Goal: Transaction & Acquisition: Book appointment/travel/reservation

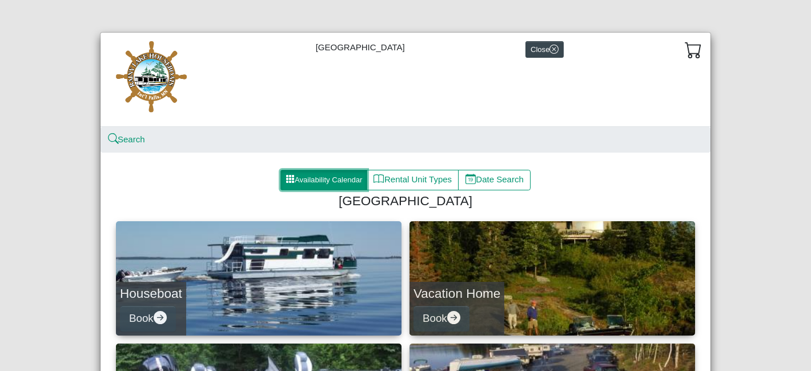
click at [314, 189] on button "Availability Calendar" at bounding box center [324, 180] width 87 height 21
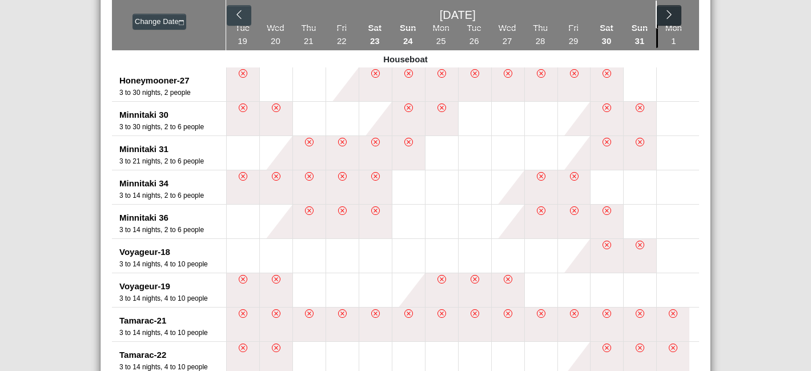
scroll to position [231, 0]
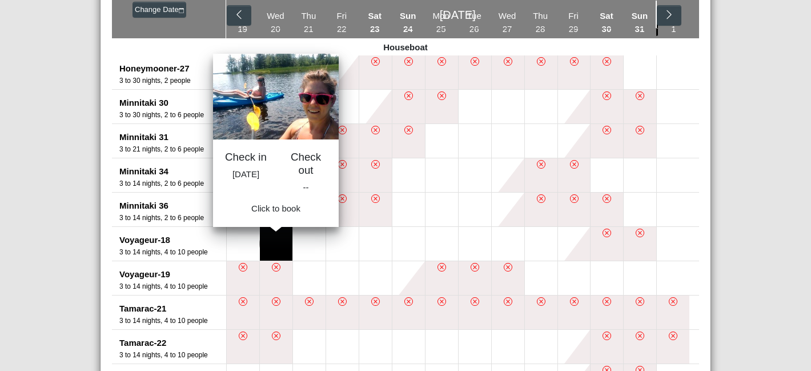
click at [282, 239] on button at bounding box center [276, 244] width 33 height 34
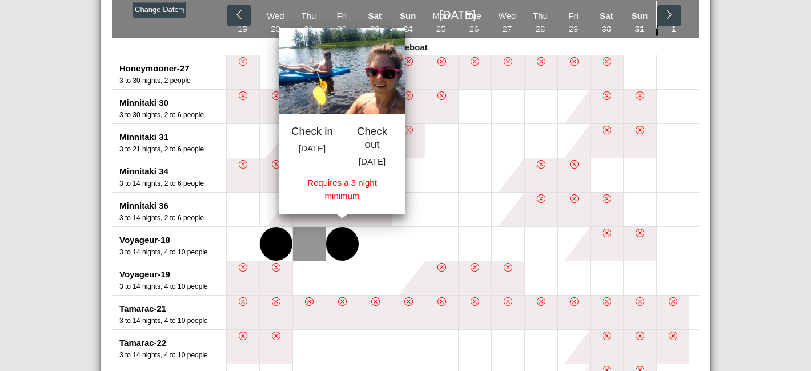
click at [349, 246] on button at bounding box center [342, 244] width 33 height 34
click at [348, 242] on button at bounding box center [342, 244] width 33 height 34
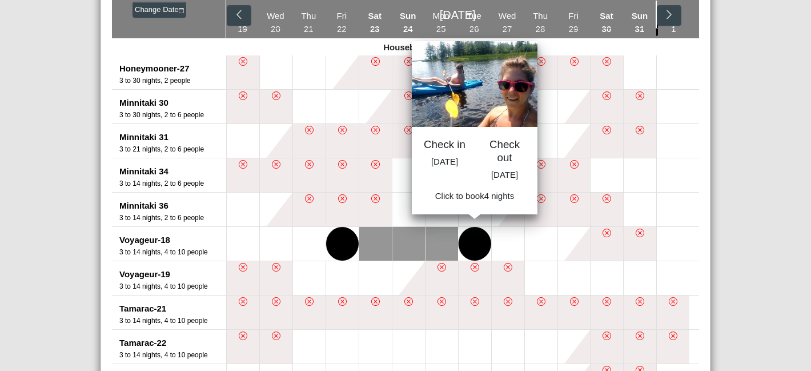
click at [467, 250] on button at bounding box center [475, 244] width 33 height 34
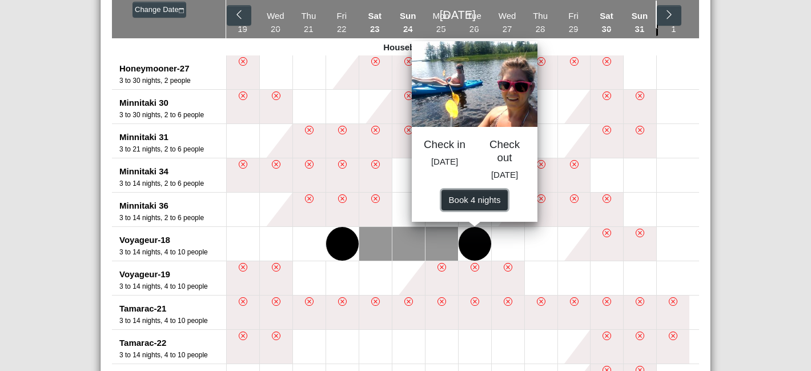
click at [469, 204] on span "Book 4 night s" at bounding box center [475, 199] width 52 height 10
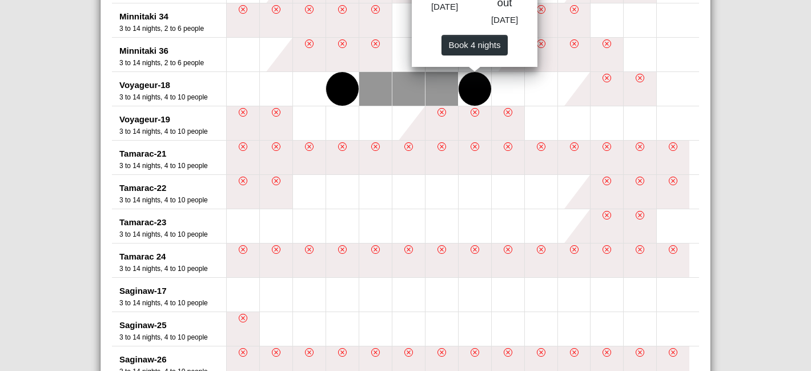
select select "*"
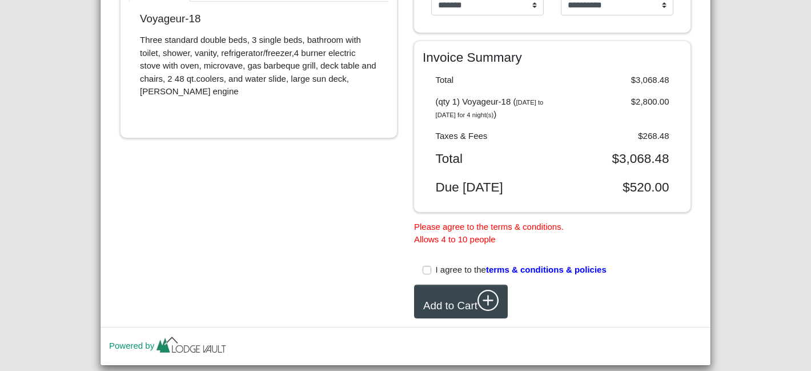
scroll to position [471, 0]
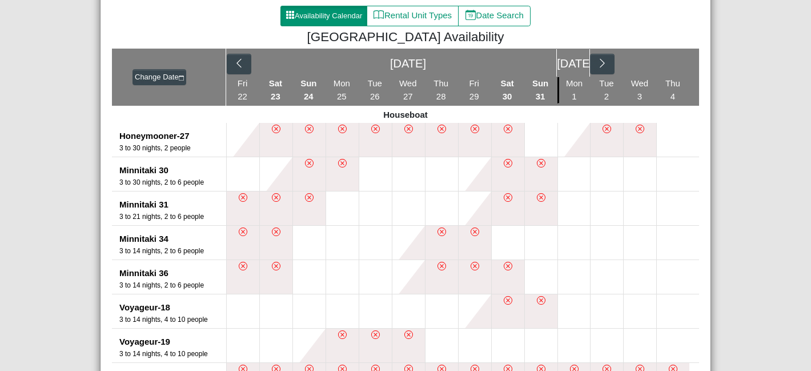
scroll to position [195, 0]
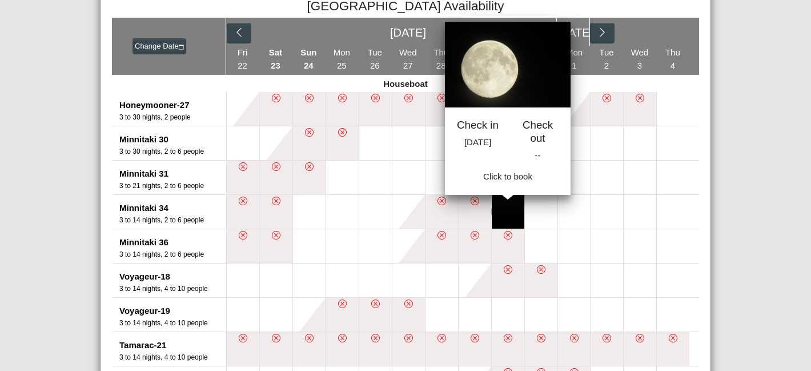
click at [513, 215] on button at bounding box center [508, 212] width 33 height 34
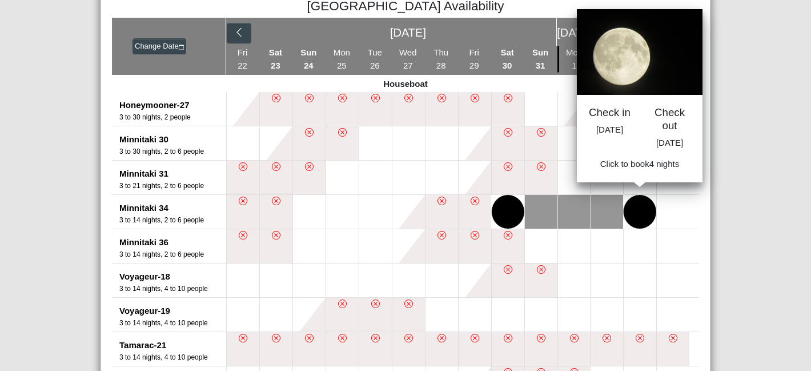
click at [634, 216] on button at bounding box center [640, 212] width 33 height 34
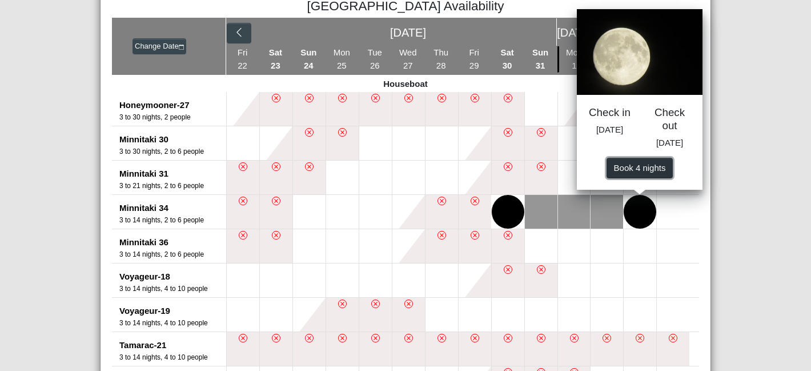
click at [637, 172] on span "Book 4 night s" at bounding box center [640, 167] width 52 height 10
select select "*"
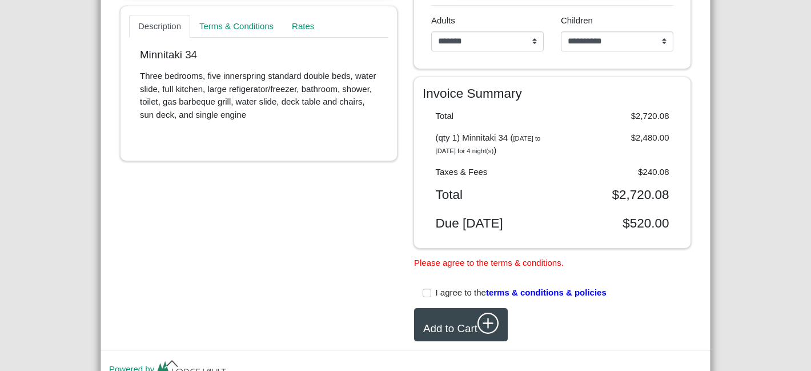
scroll to position [501, 0]
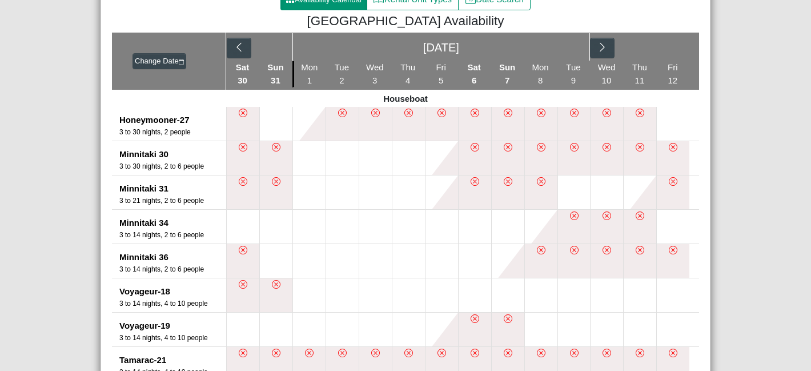
scroll to position [213, 0]
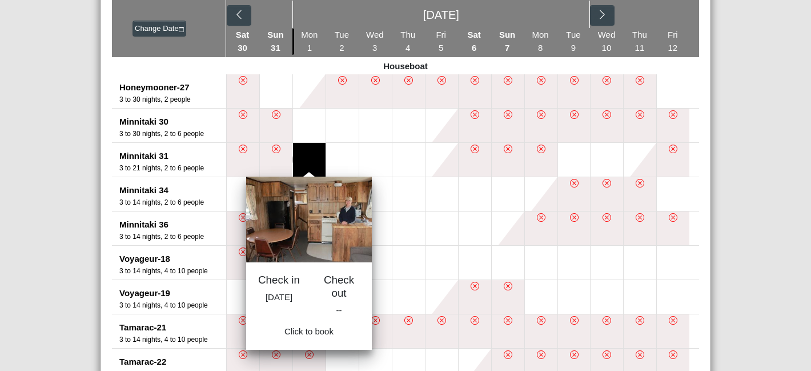
click at [304, 162] on button at bounding box center [309, 160] width 33 height 34
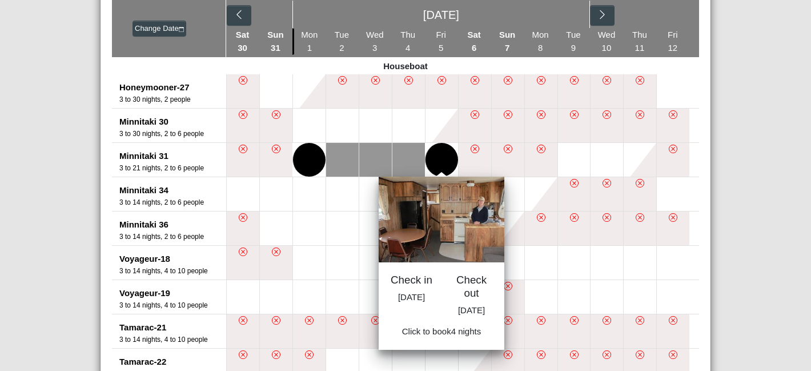
click at [431, 168] on button at bounding box center [442, 160] width 33 height 34
click at [433, 339] on span "Book 4 night s" at bounding box center [442, 335] width 52 height 10
select select "*"
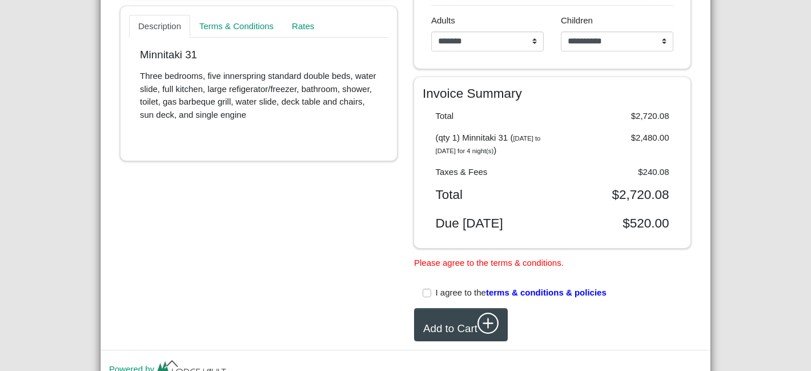
scroll to position [501, 0]
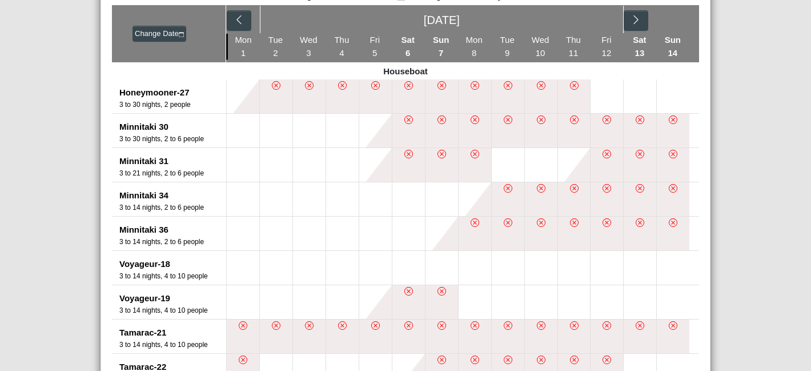
scroll to position [213, 0]
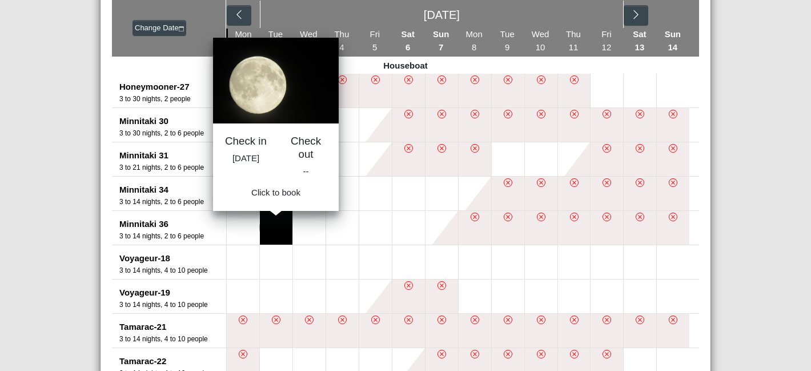
click at [265, 229] on button at bounding box center [276, 228] width 33 height 34
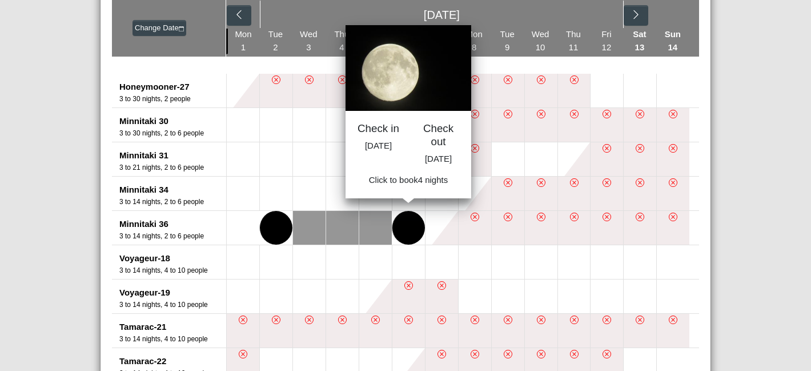
click at [406, 231] on button at bounding box center [409, 228] width 33 height 34
click at [417, 188] on span "Book 4 night s" at bounding box center [409, 183] width 52 height 10
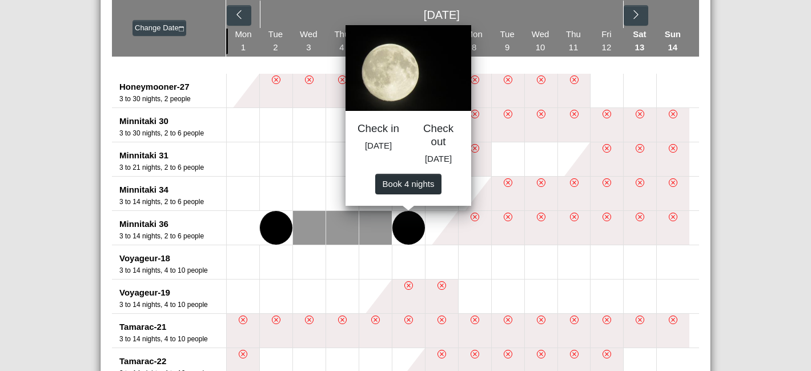
select select "*"
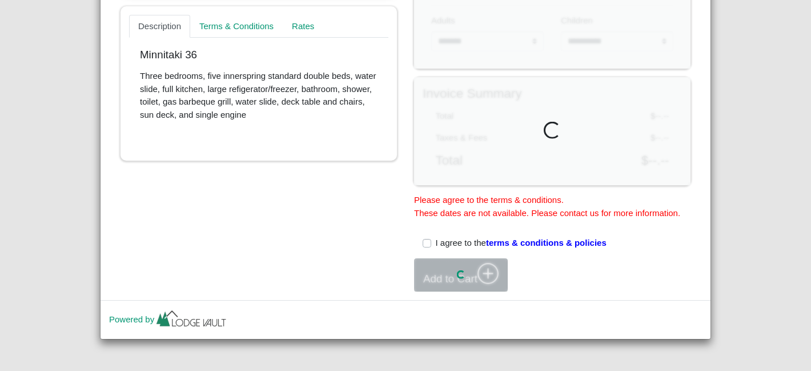
scroll to position [501, 0]
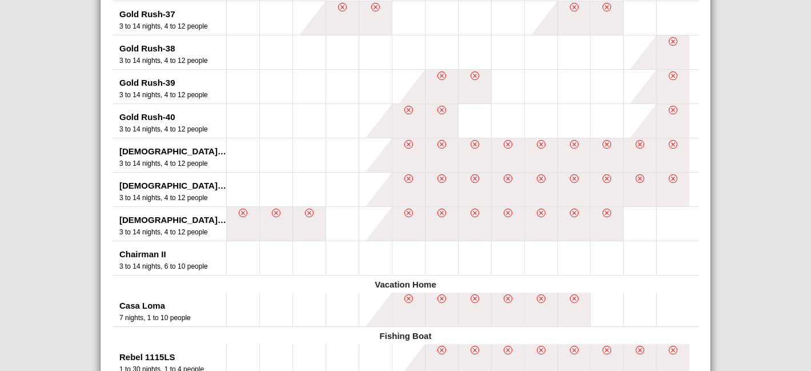
scroll to position [940, 0]
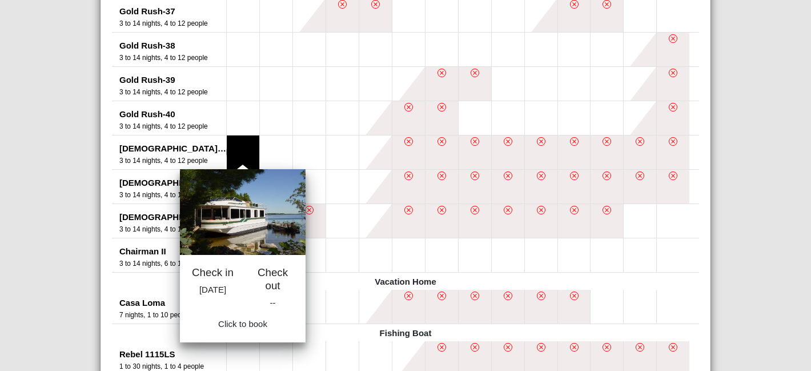
click at [243, 157] on button at bounding box center [243, 152] width 33 height 34
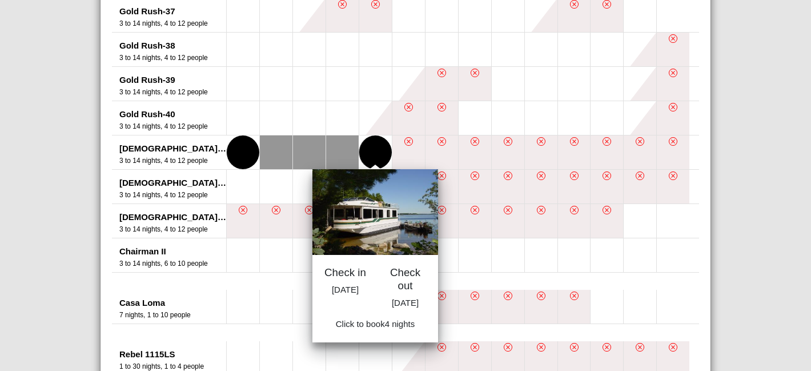
click at [376, 151] on button at bounding box center [375, 152] width 33 height 34
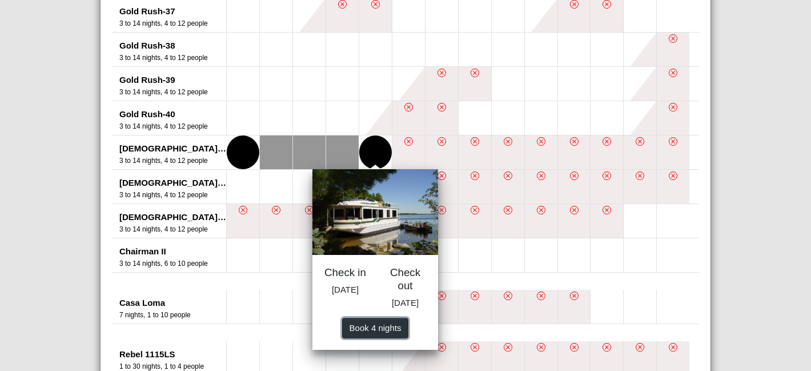
click at [383, 332] on span "Book 4 night s" at bounding box center [376, 327] width 52 height 10
select select "*"
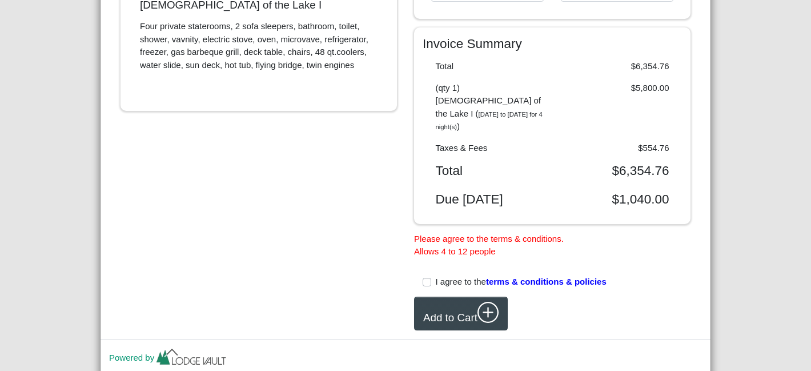
scroll to position [488, 0]
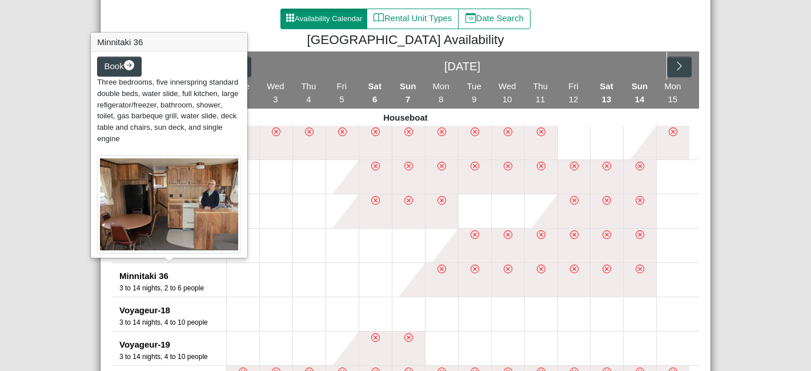
scroll to position [156, 0]
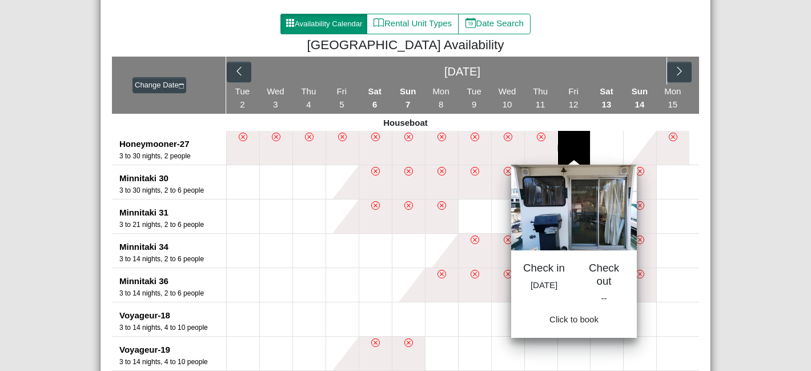
click at [574, 149] on button at bounding box center [574, 148] width 33 height 34
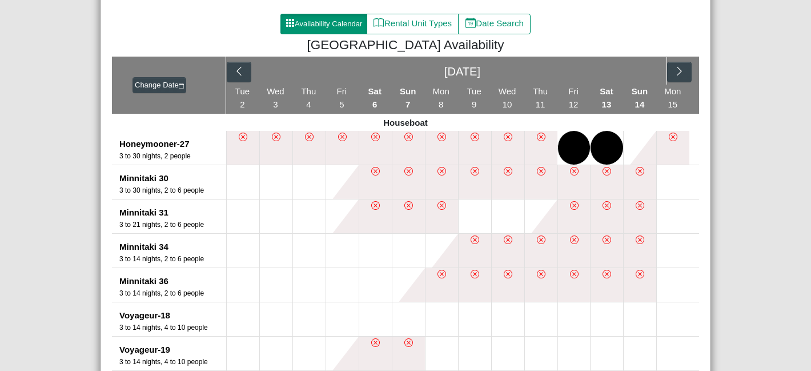
click at [482, 237] on li at bounding box center [474, 251] width 33 height 34
click at [676, 75] on icon "chevron right" at bounding box center [679, 71] width 11 height 11
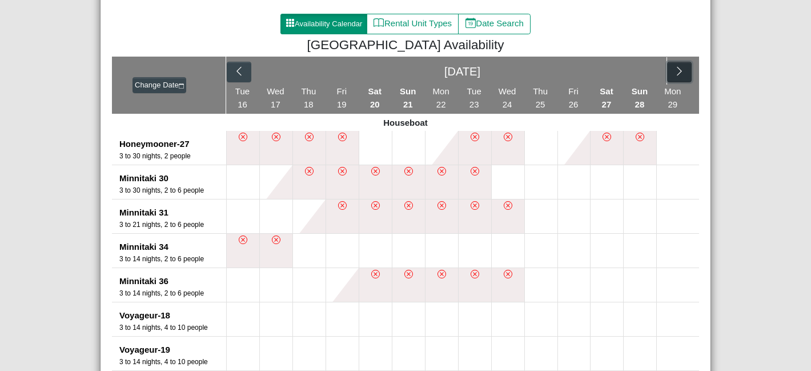
click at [676, 75] on icon "chevron right" at bounding box center [679, 71] width 11 height 11
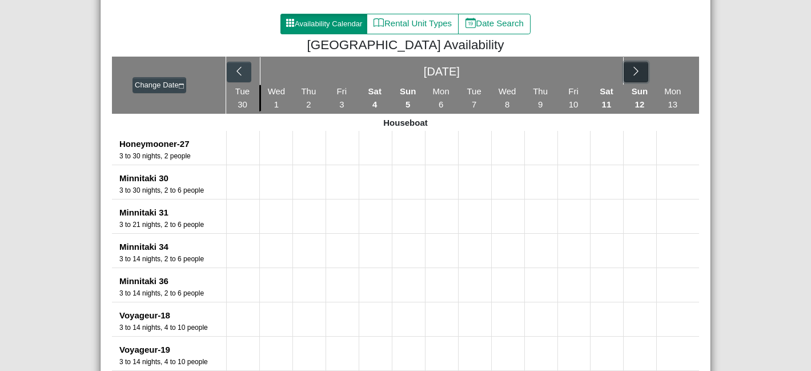
click at [638, 67] on icon "chevron right" at bounding box center [636, 71] width 11 height 11
click at [639, 67] on div "[DATE]" at bounding box center [462, 70] width 409 height 27
click at [682, 76] on icon "chevron right" at bounding box center [679, 71] width 11 height 11
click at [610, 70] on button "button" at bounding box center [602, 72] width 25 height 21
click at [675, 75] on icon "chevron right" at bounding box center [679, 71] width 11 height 11
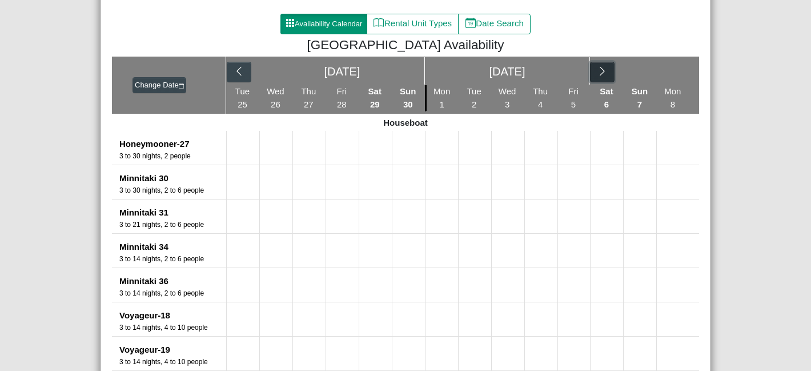
click at [602, 73] on icon "chevron right" at bounding box center [602, 71] width 11 height 11
click at [680, 71] on icon "chevron right" at bounding box center [679, 71] width 11 height 11
click at [615, 79] on div at bounding box center [606, 70] width 33 height 27
click at [605, 75] on icon "chevron right" at bounding box center [602, 71] width 11 height 11
click at [678, 69] on icon "chevron right" at bounding box center [679, 71] width 11 height 11
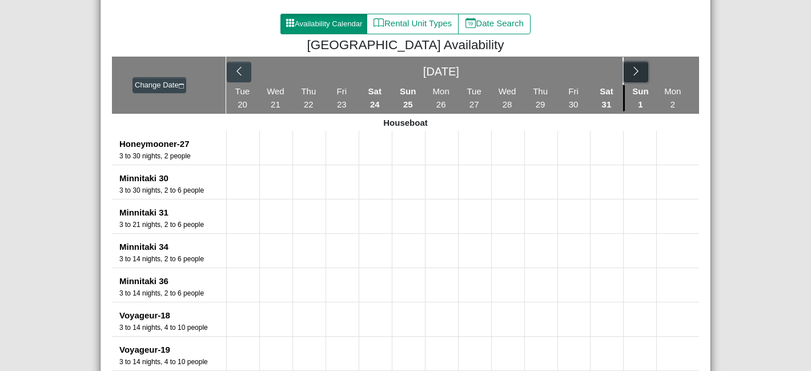
click at [637, 71] on icon "chevron right" at bounding box center [636, 71] width 11 height 11
click at [678, 74] on icon "chevron right" at bounding box center [679, 71] width 11 height 11
click at [636, 74] on icon "chevron right" at bounding box center [636, 71] width 5 height 9
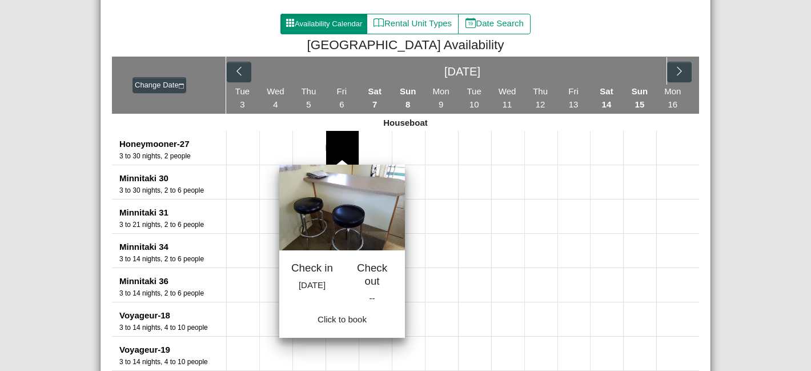
click at [358, 155] on button at bounding box center [342, 148] width 33 height 34
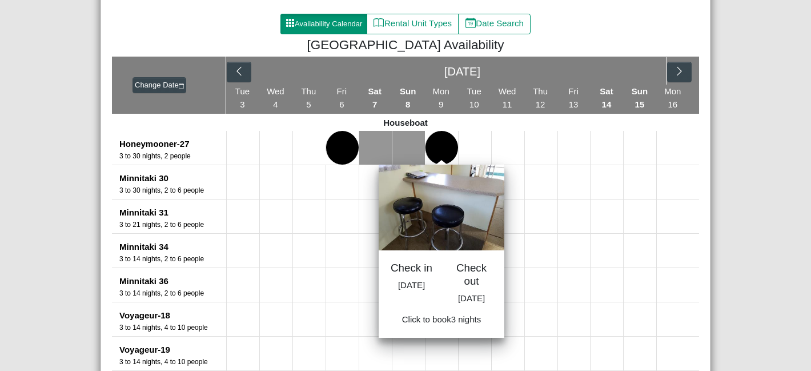
click at [438, 155] on button at bounding box center [442, 148] width 33 height 34
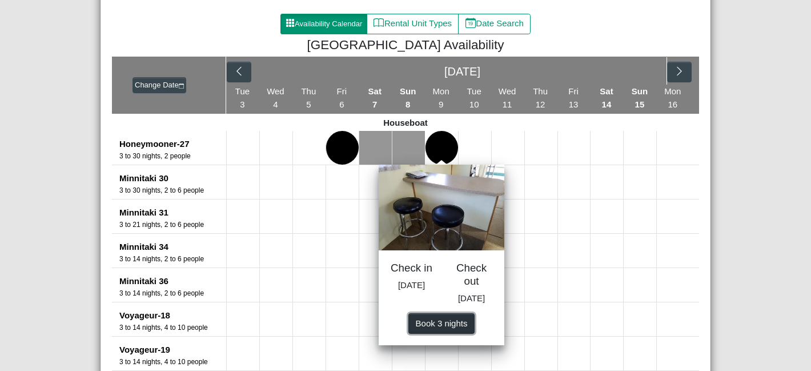
click at [434, 334] on button "Book 3 night s" at bounding box center [442, 323] width 66 height 21
click at [438, 327] on span "Book 3 night s" at bounding box center [442, 323] width 52 height 10
select select "*"
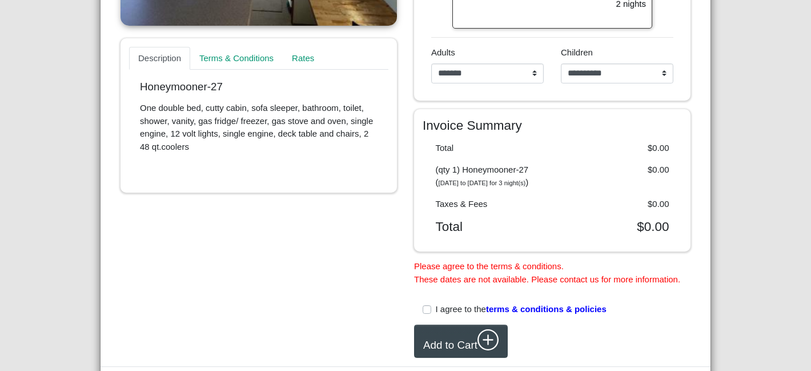
scroll to position [409, 0]
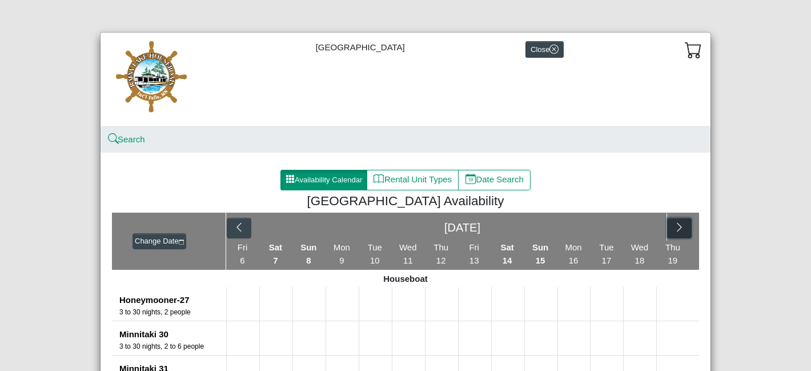
click at [682, 226] on icon "chevron right" at bounding box center [679, 227] width 11 height 11
click at [682, 226] on div at bounding box center [673, 226] width 33 height 27
click at [671, 228] on icon "chevron right" at bounding box center [669, 227] width 11 height 11
click at [681, 225] on icon "chevron right" at bounding box center [679, 227] width 11 height 11
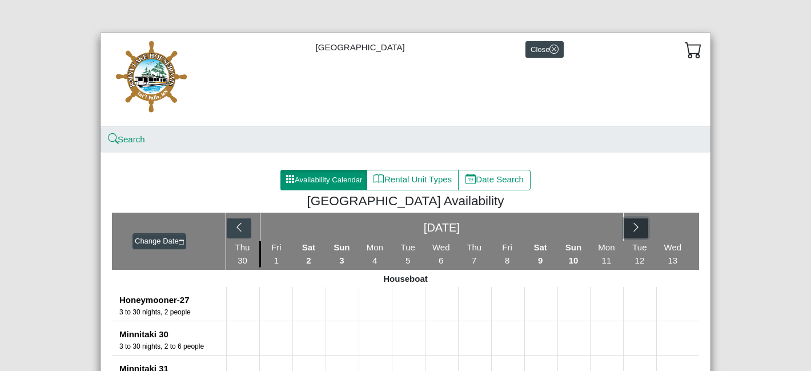
click at [636, 229] on icon "chevron right" at bounding box center [636, 227] width 5 height 9
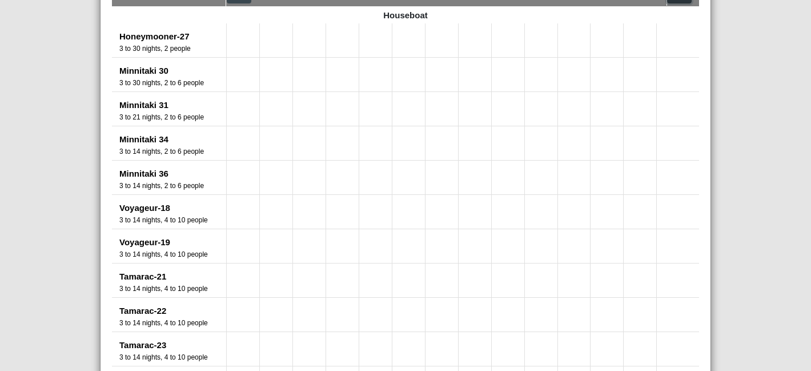
scroll to position [251, 0]
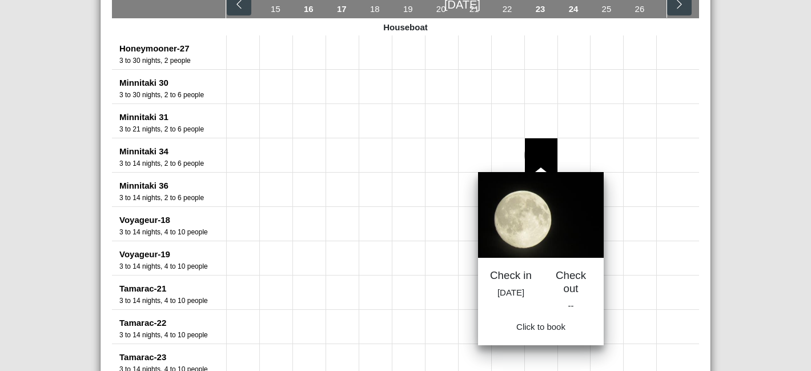
click at [539, 146] on button at bounding box center [541, 155] width 33 height 34
click at [535, 156] on button at bounding box center [541, 155] width 33 height 34
click at [541, 154] on button at bounding box center [541, 155] width 33 height 34
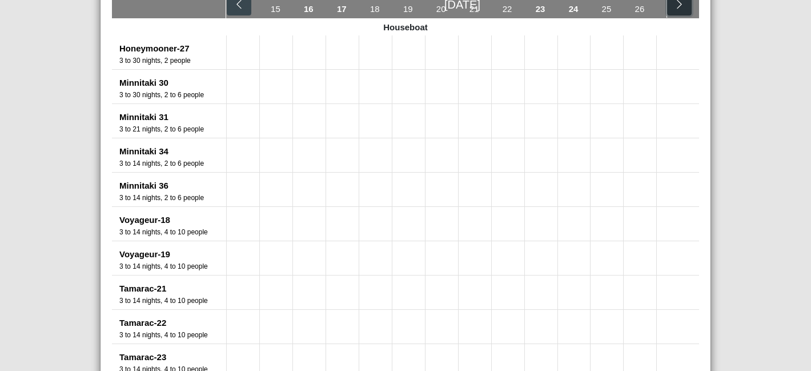
click at [679, 7] on icon "chevron right" at bounding box center [679, 4] width 5 height 9
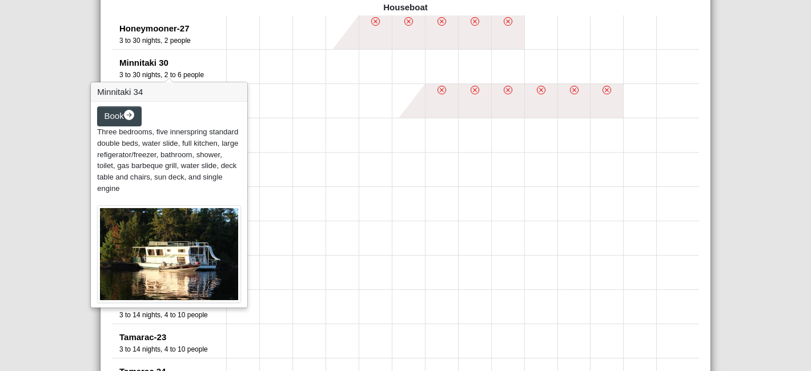
scroll to position [0, 0]
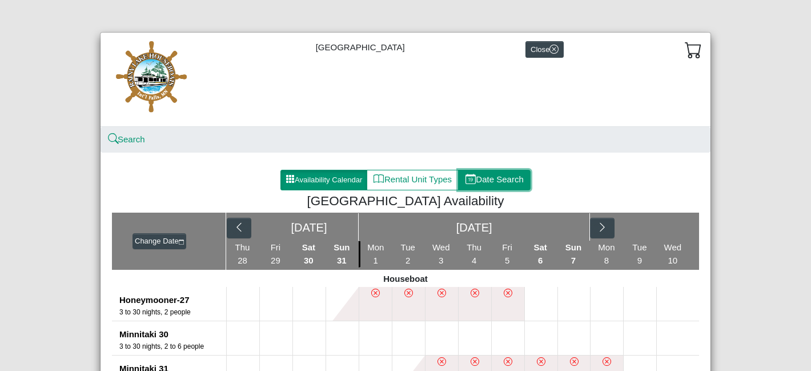
click at [491, 177] on button "Date Search" at bounding box center [494, 180] width 73 height 21
select select "*"
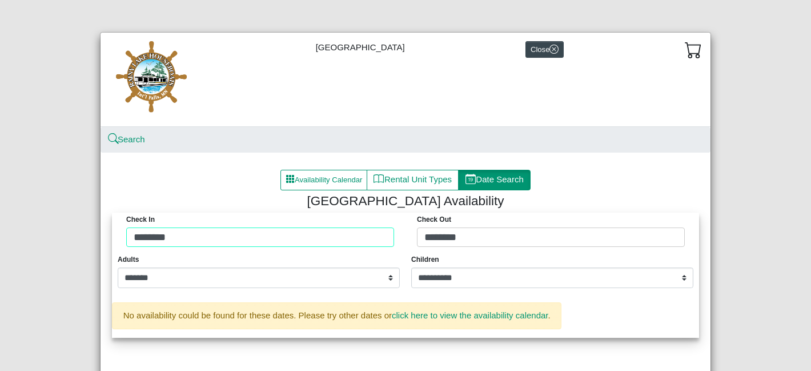
click at [142, 239] on div "Check in ******** Check Out ********" at bounding box center [406, 233] width 582 height 40
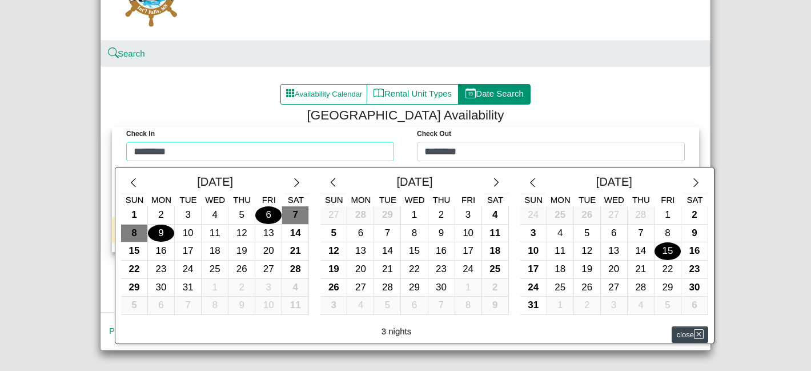
scroll to position [98, 0]
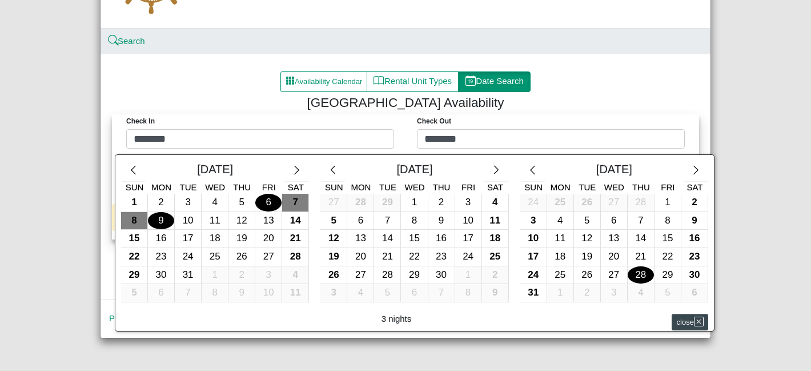
click at [640, 272] on div "28" at bounding box center [641, 275] width 26 height 18
type input "*********"
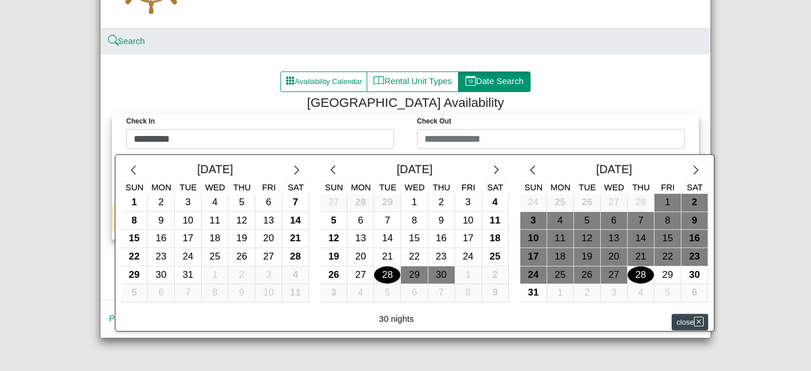
click at [603, 137] on div at bounding box center [405, 185] width 811 height 371
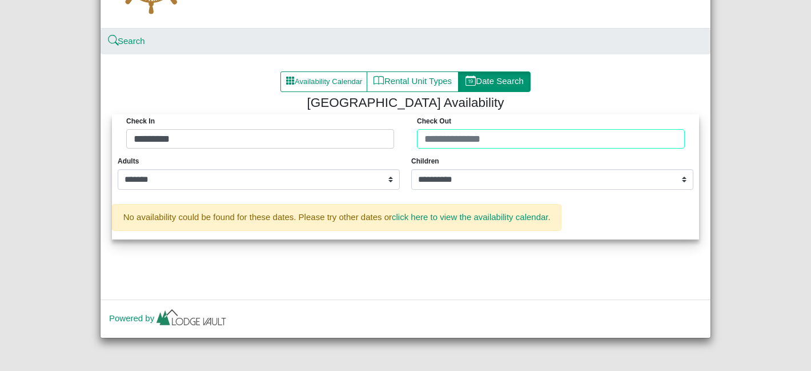
click at [603, 137] on div "Check in ********* Check Out" at bounding box center [406, 134] width 582 height 40
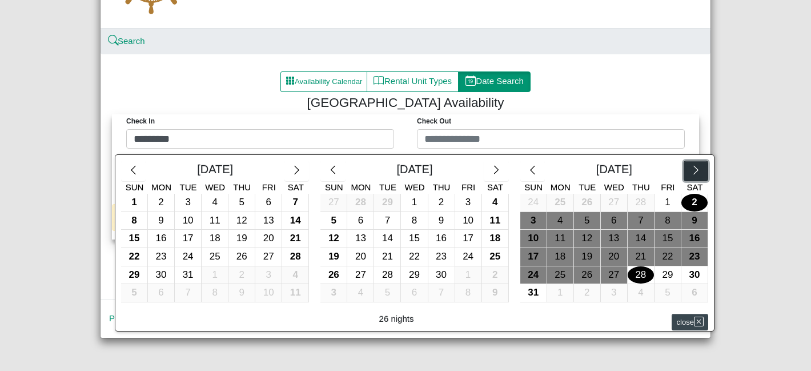
click at [695, 173] on icon "chevron right" at bounding box center [696, 170] width 5 height 9
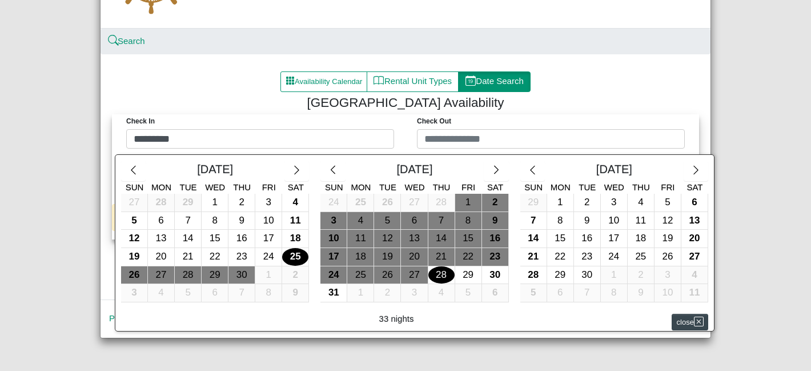
click at [152, 136] on div at bounding box center [405, 185] width 811 height 371
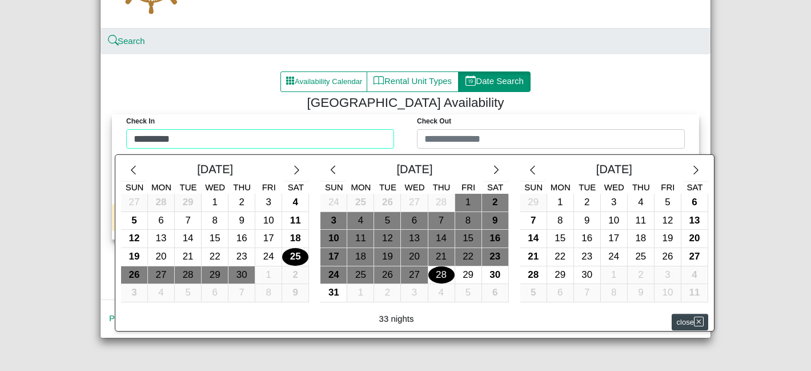
click at [152, 136] on div "Check in ********* Check Out [DATE] Sun Mon Tue Wed Thu Fri Sat 27 28 29 1 2 3 …" at bounding box center [406, 134] width 582 height 40
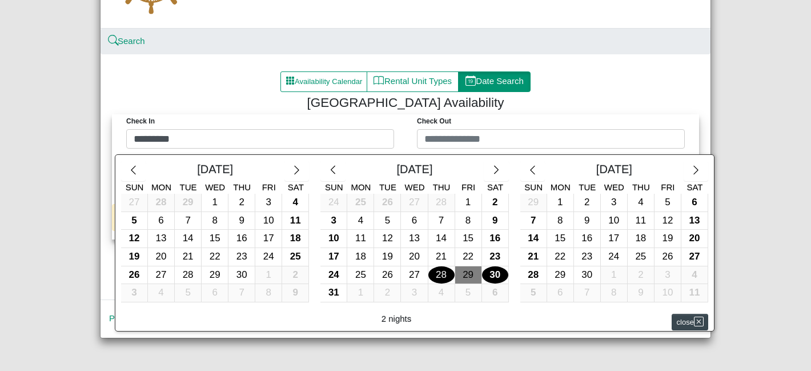
click at [494, 278] on div "30" at bounding box center [495, 275] width 26 height 18
type input "*********"
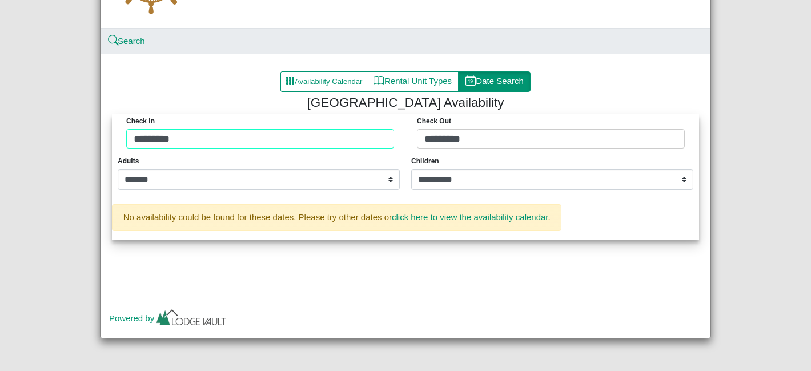
click at [355, 137] on div "Check in ********* Check Out *********" at bounding box center [406, 134] width 582 height 40
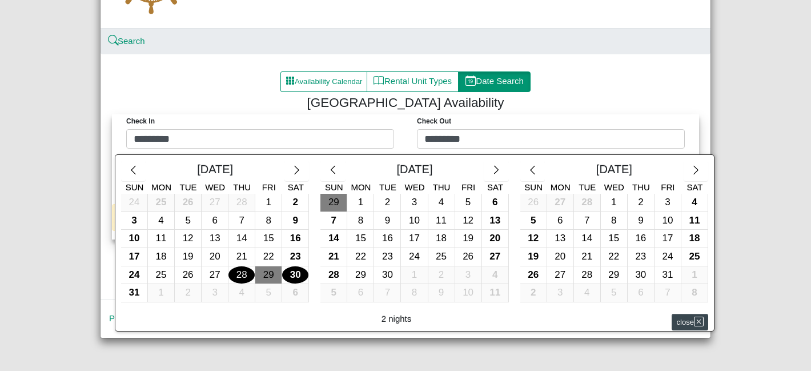
click at [293, 271] on div "30" at bounding box center [295, 275] width 26 height 18
type input "*********"
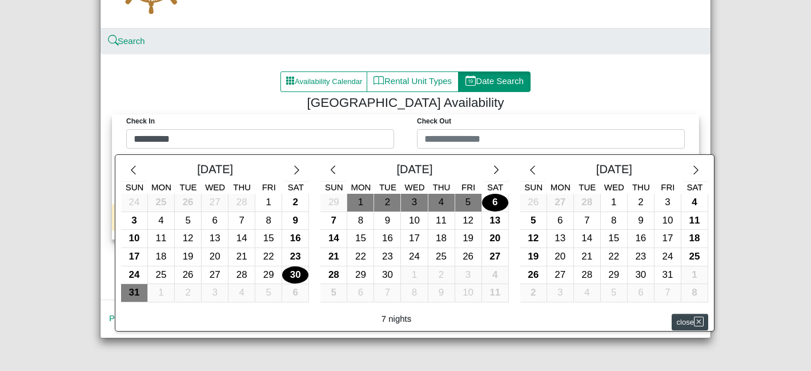
click at [484, 202] on div "6" at bounding box center [495, 203] width 26 height 18
type input "********"
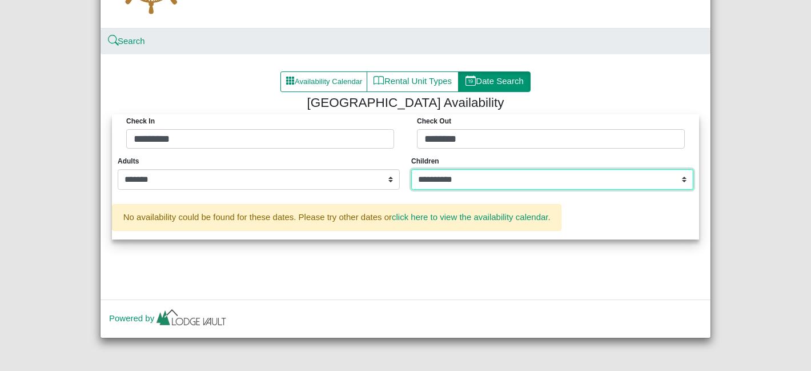
click at [463, 182] on select "**********" at bounding box center [552, 179] width 282 height 21
select select "*"
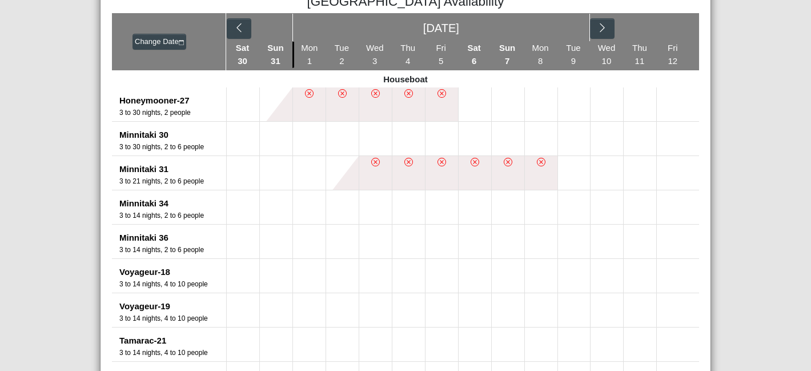
scroll to position [203, 0]
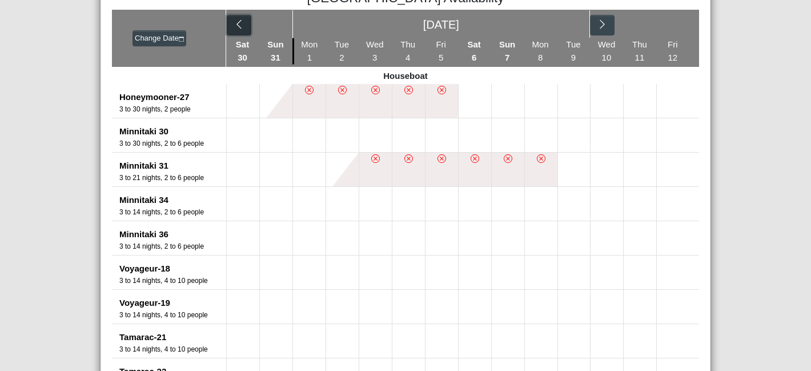
click at [242, 31] on button "button" at bounding box center [239, 25] width 25 height 21
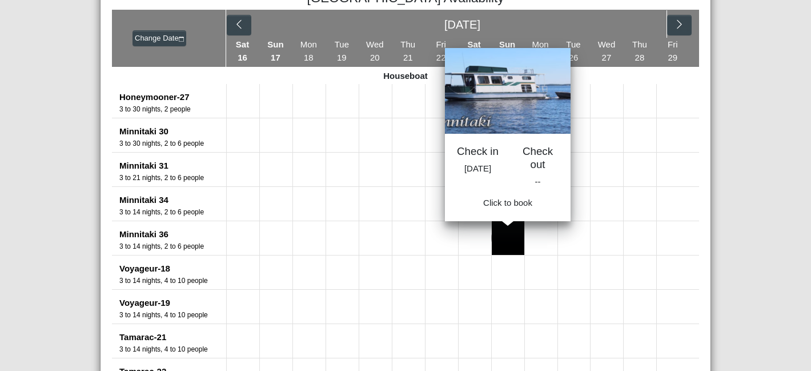
click at [497, 227] on button at bounding box center [508, 238] width 33 height 34
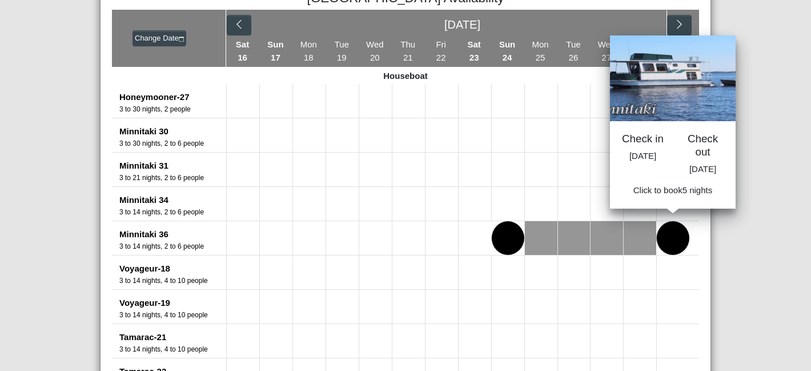
click at [659, 235] on button at bounding box center [673, 238] width 33 height 34
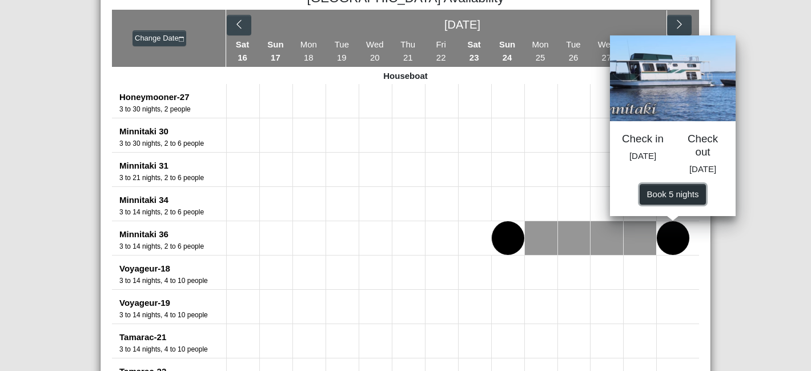
click at [664, 198] on span "Book 5 night s" at bounding box center [673, 194] width 52 height 10
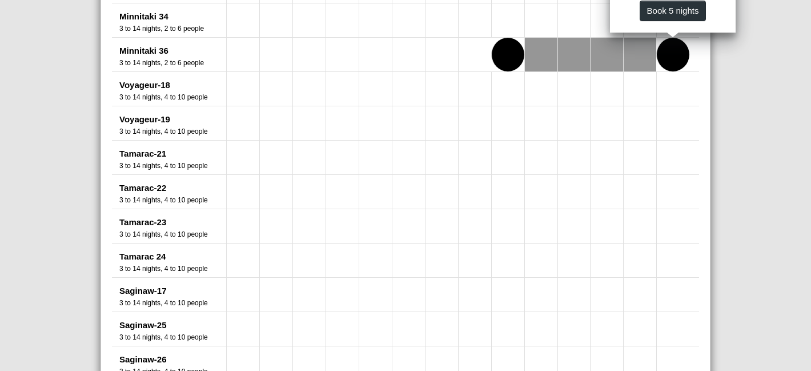
select select "*"
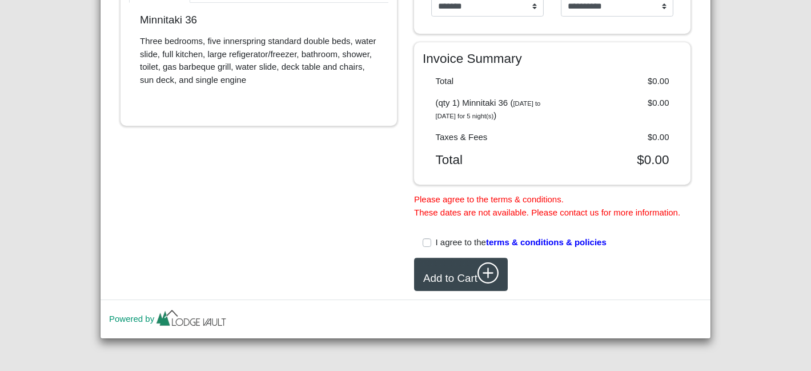
scroll to position [480, 0]
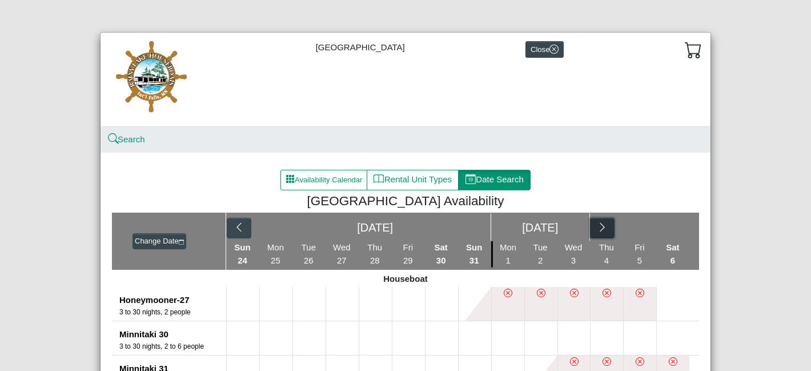
click at [607, 227] on icon "chevron right" at bounding box center [602, 227] width 11 height 11
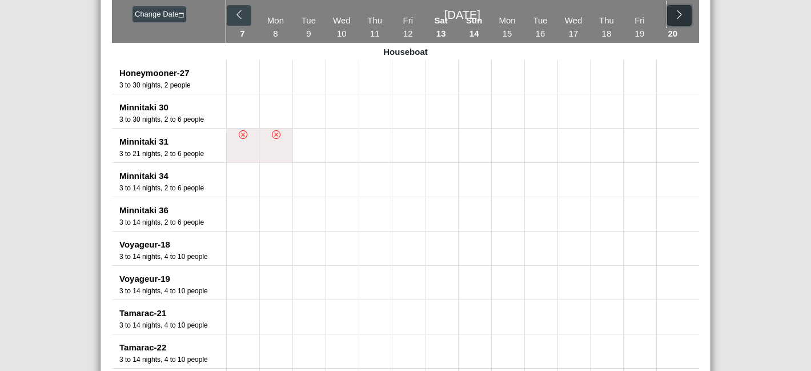
scroll to position [268, 0]
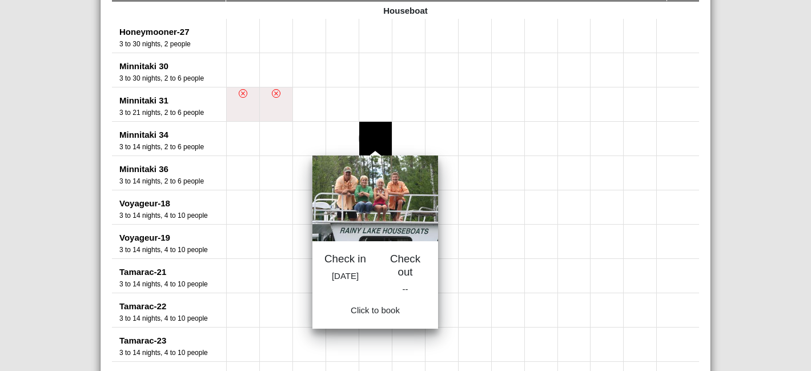
click at [363, 139] on button at bounding box center [375, 139] width 33 height 34
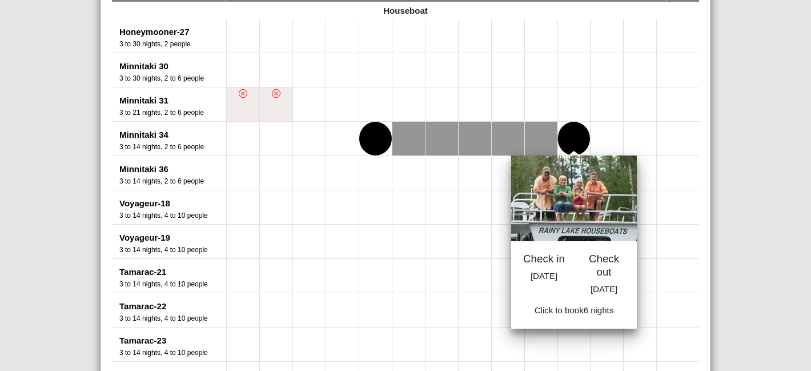
click at [562, 150] on button at bounding box center [574, 139] width 33 height 34
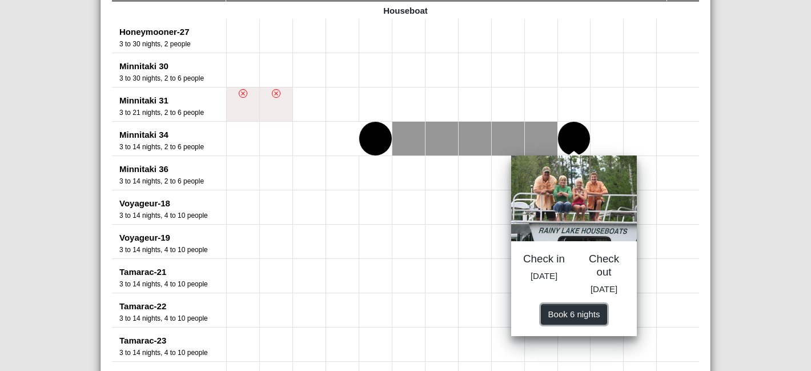
click at [588, 325] on button "Book 6 night s" at bounding box center [574, 314] width 66 height 21
click at [585, 318] on span "Book 6 night s" at bounding box center [575, 314] width 52 height 10
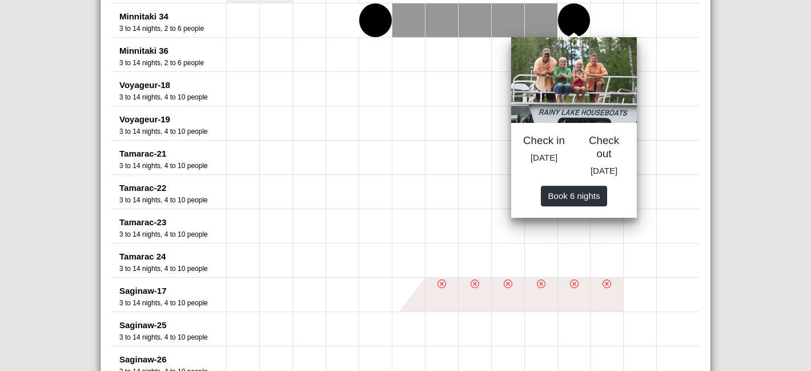
select select "*"
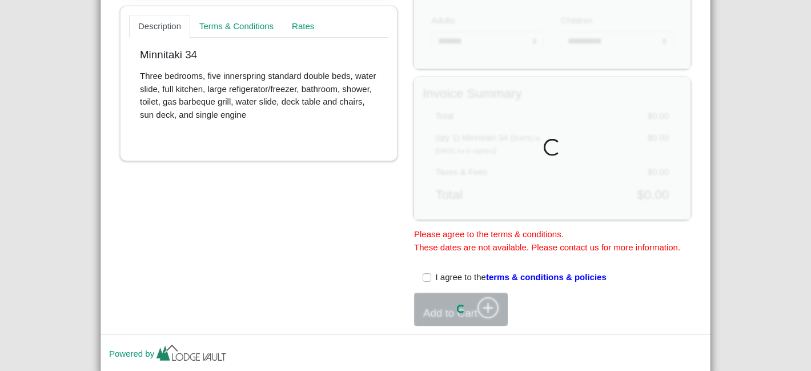
scroll to position [486, 0]
